Goal: Task Accomplishment & Management: Manage account settings

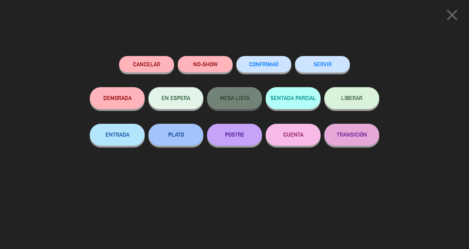
click at [325, 69] on button "SERVIR" at bounding box center [322, 64] width 55 height 17
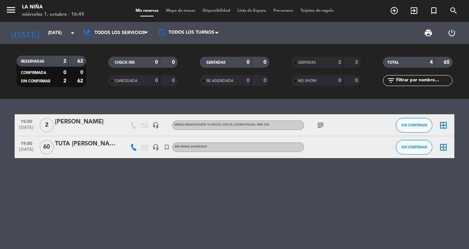
click at [74, 39] on input "[DATE]" at bounding box center [73, 33] width 58 height 12
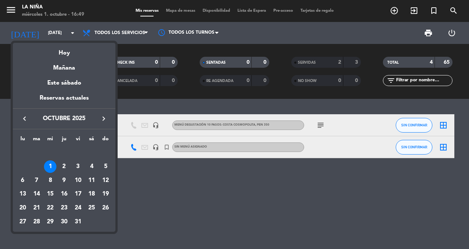
click at [75, 73] on div "Este sábado" at bounding box center [64, 83] width 103 height 21
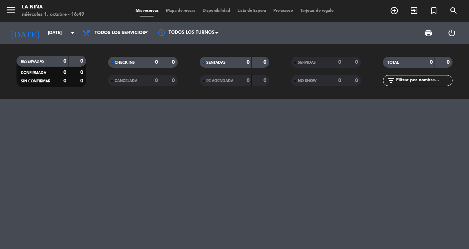
click at [78, 37] on input "[DATE]" at bounding box center [73, 33] width 58 height 12
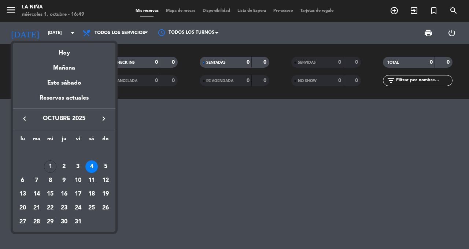
click at [75, 72] on div "Mañana" at bounding box center [64, 65] width 103 height 15
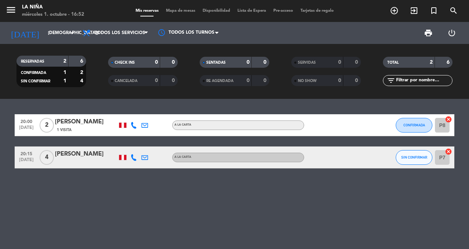
click at [70, 32] on icon "arrow_drop_down" at bounding box center [72, 33] width 9 height 9
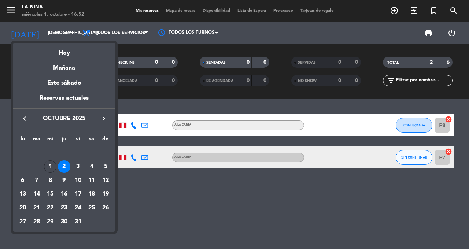
click at [76, 58] on div "Mañana" at bounding box center [64, 65] width 103 height 15
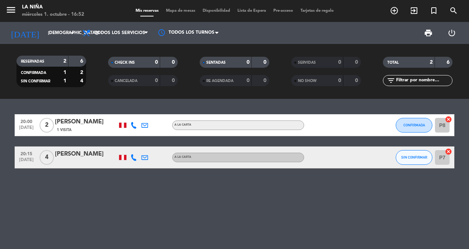
click at [74, 38] on input "[DEMOGRAPHIC_DATA][DATE]" at bounding box center [73, 33] width 58 height 12
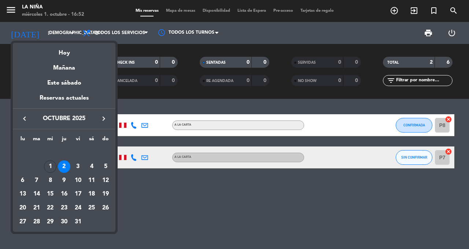
click at [63, 51] on div "Hoy" at bounding box center [64, 50] width 103 height 15
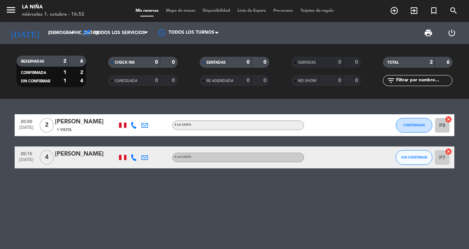
type input "[DATE]"
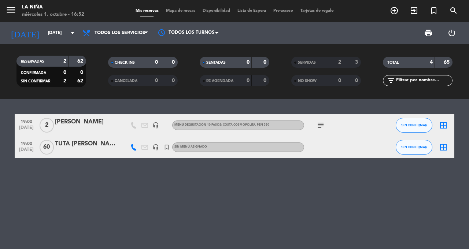
click at [137, 147] on icon at bounding box center [134, 147] width 7 height 7
click at [324, 124] on icon "subject" at bounding box center [321, 125] width 9 height 9
click at [286, 189] on div "19:00 [DATE] 2 [PERSON_NAME] headset_mic Menú degustación 10 pasos: [PERSON_NAM…" at bounding box center [234, 174] width 469 height 150
click at [320, 121] on icon "subject" at bounding box center [321, 125] width 9 height 9
click at [300, 172] on div "19:00 [DATE] 2 [PERSON_NAME] headset_mic Menú degustación 10 pasos: [PERSON_NAM…" at bounding box center [234, 174] width 469 height 150
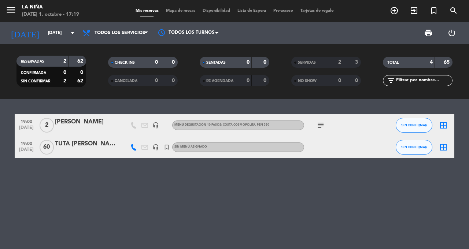
click at [443, 123] on icon "border_all" at bounding box center [443, 125] width 9 height 9
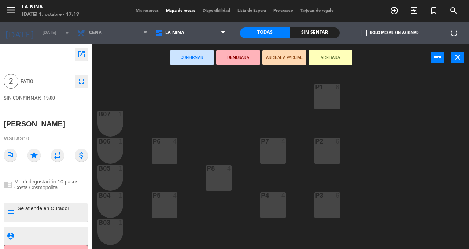
click at [274, 140] on div at bounding box center [273, 141] width 12 height 7
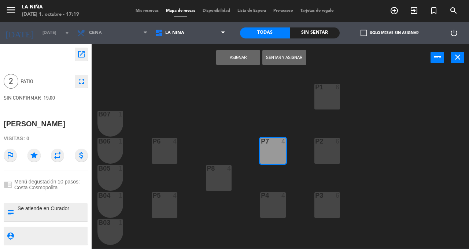
click at [244, 59] on button "Asignar" at bounding box center [238, 57] width 44 height 15
